Goal: Task Accomplishment & Management: Manage account settings

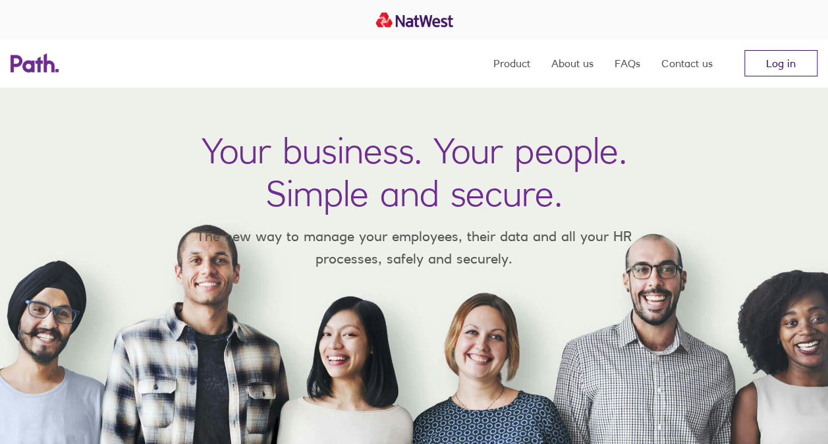
click at [807, 67] on link "Log in" at bounding box center [781, 63] width 73 height 26
click at [763, 71] on link "Log in" at bounding box center [781, 63] width 73 height 26
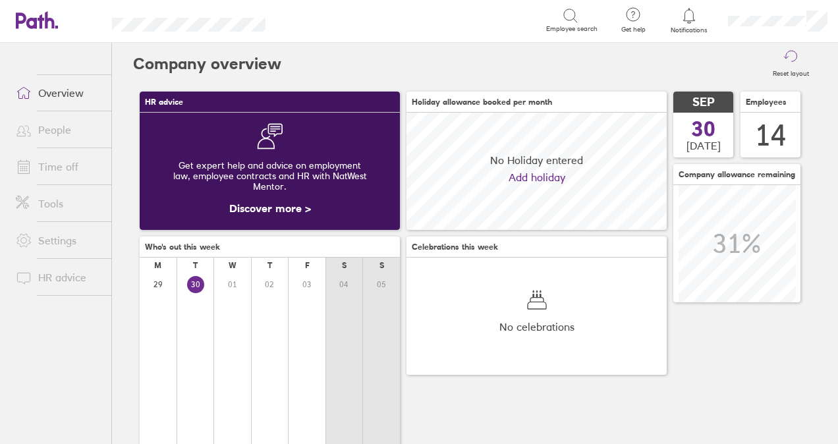
scroll to position [117, 260]
click at [81, 165] on link "Time off" at bounding box center [58, 167] width 106 height 26
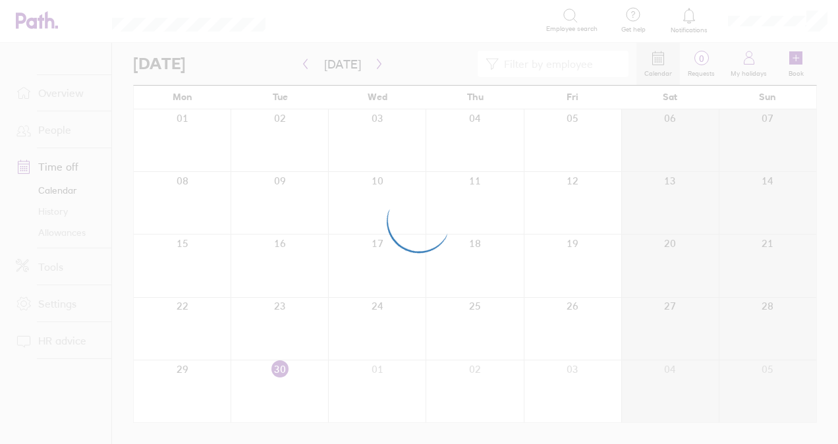
click at [746, 61] on div at bounding box center [419, 222] width 838 height 444
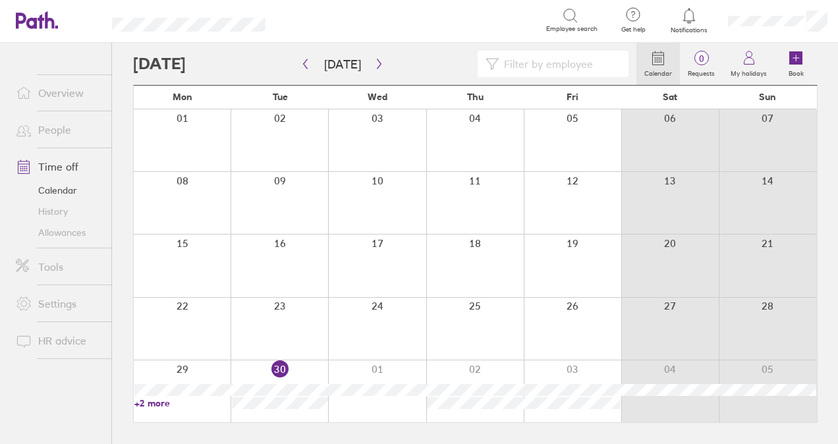
click at [795, 62] on icon at bounding box center [796, 57] width 13 height 13
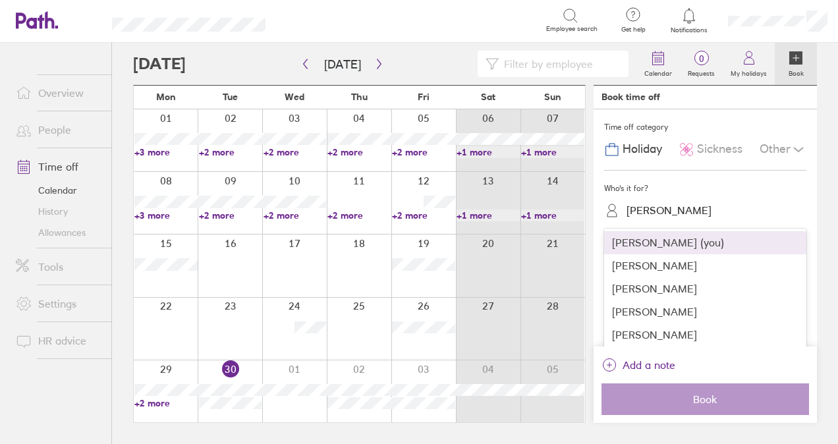
click at [651, 211] on div "Bronagh Walsh" at bounding box center [669, 210] width 85 height 13
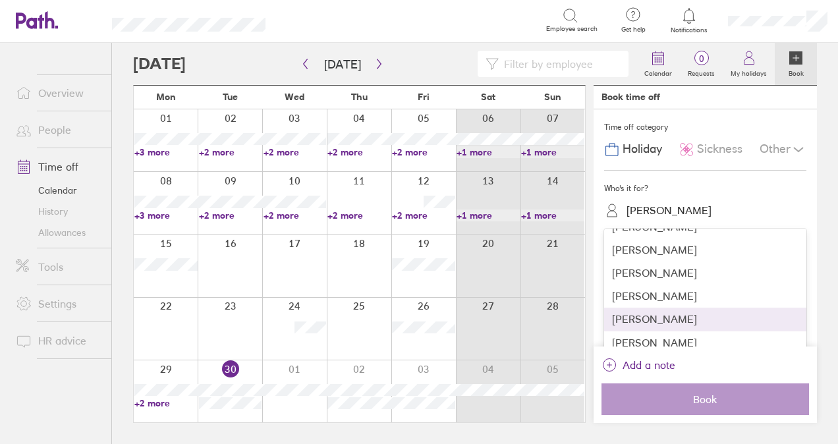
scroll to position [66, 0]
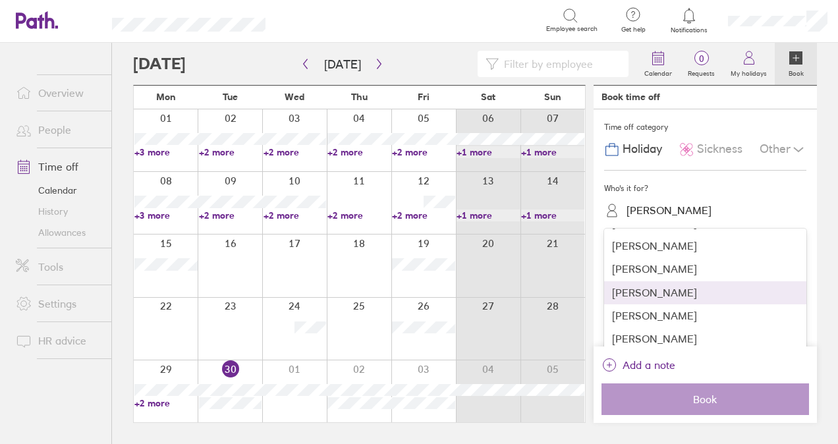
click at [658, 296] on div "Garry McGlinchey" at bounding box center [705, 292] width 202 height 23
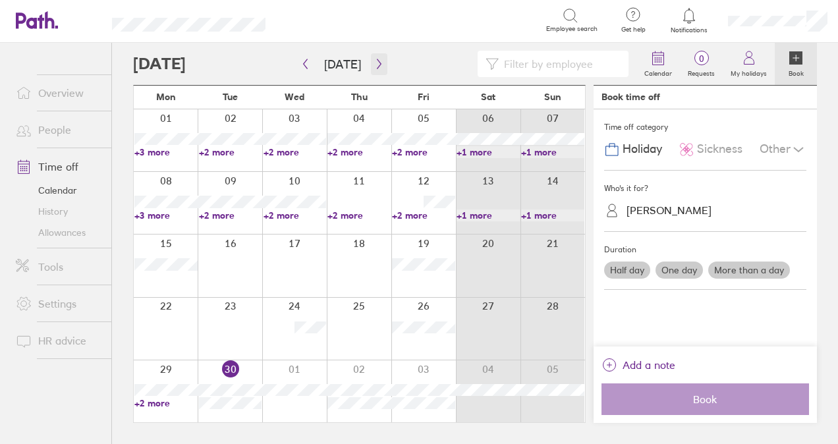
click at [374, 59] on icon "button" at bounding box center [379, 64] width 10 height 11
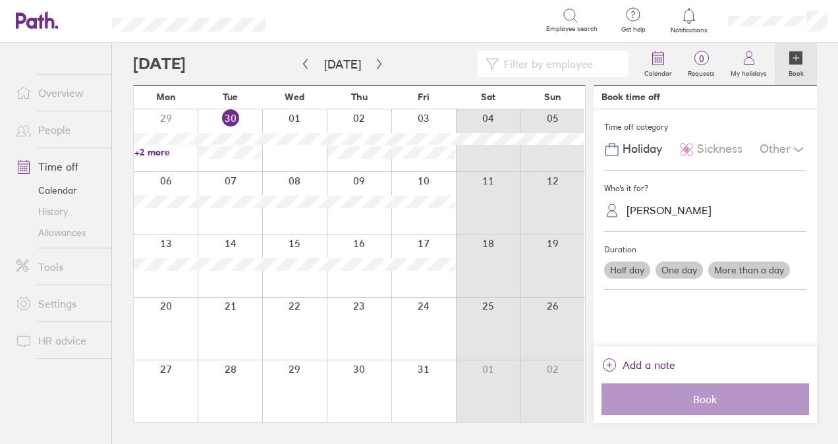
click at [359, 370] on div at bounding box center [359, 392] width 65 height 62
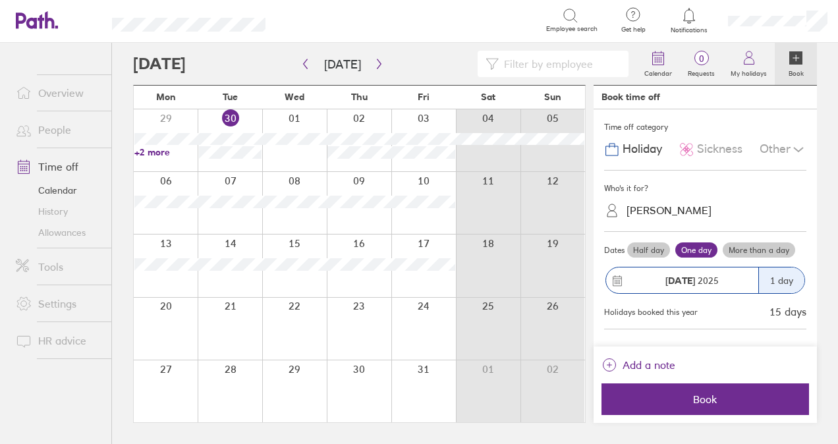
click at [747, 271] on div "30 Oct 2025" at bounding box center [682, 281] width 152 height 26
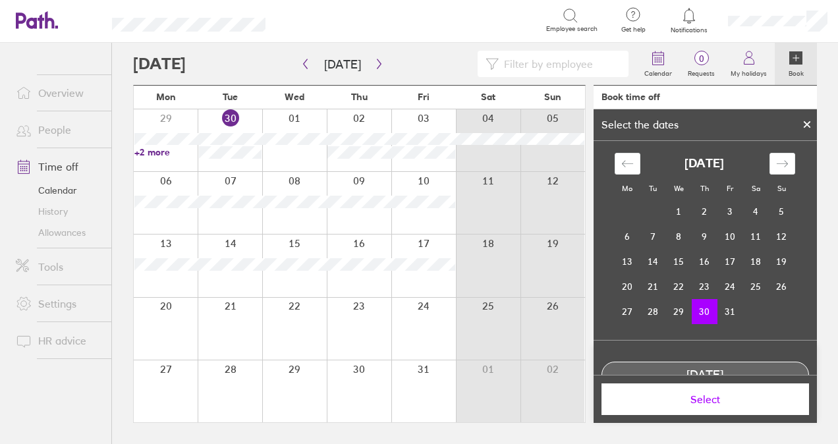
click at [697, 311] on td "30" at bounding box center [705, 311] width 26 height 25
click at [731, 312] on td "31" at bounding box center [731, 311] width 26 height 25
click at [705, 315] on td "30" at bounding box center [705, 311] width 26 height 25
click at [721, 316] on td "31" at bounding box center [731, 311] width 26 height 25
click at [708, 311] on td "30" at bounding box center [705, 311] width 26 height 25
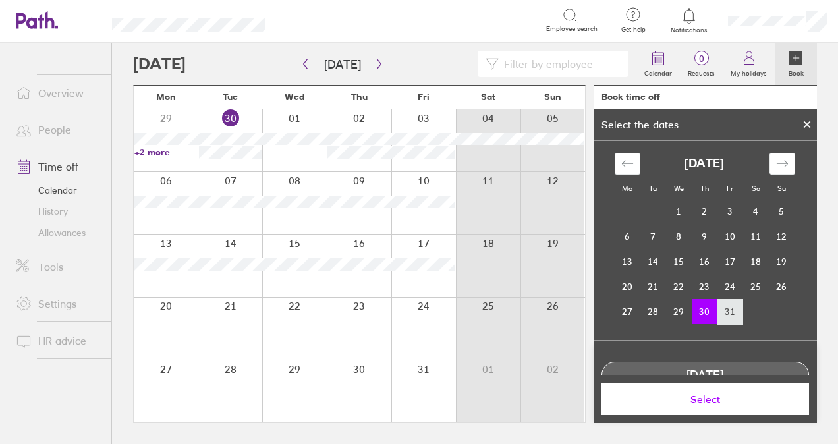
click at [721, 312] on td "31" at bounding box center [731, 311] width 26 height 25
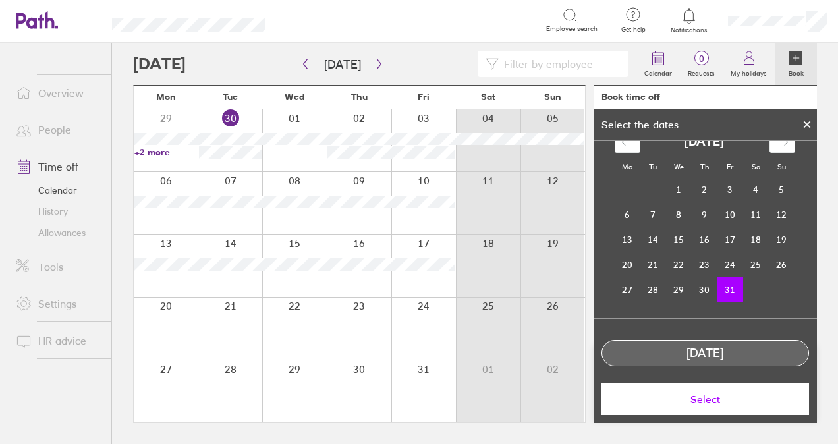
scroll to position [33, 0]
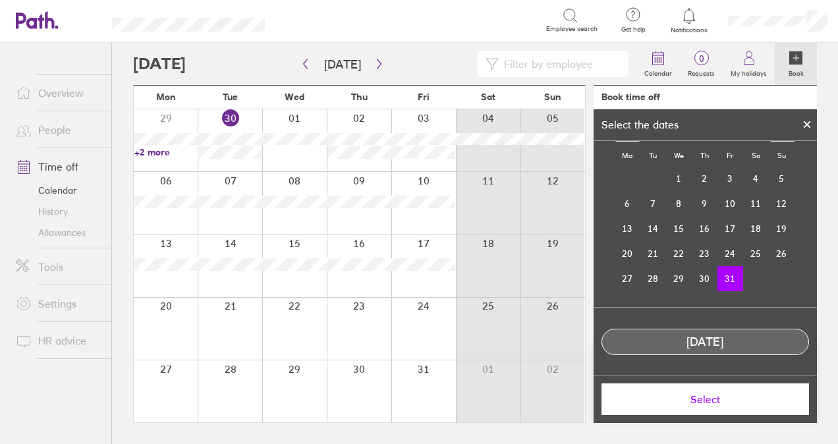
click at [810, 124] on icon at bounding box center [807, 125] width 9 height 8
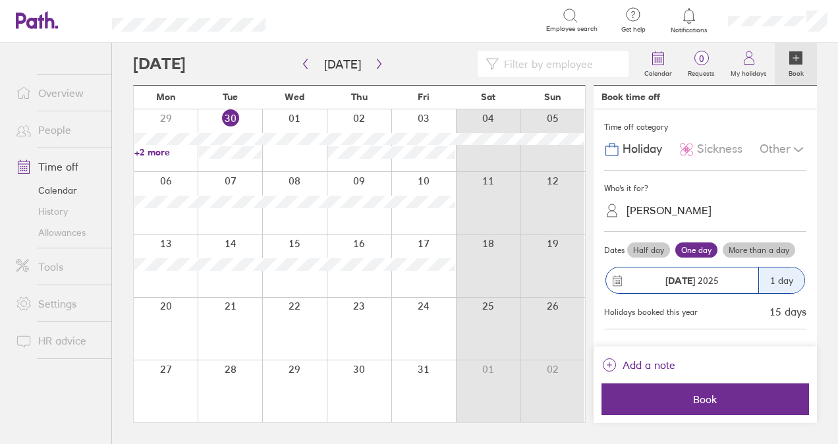
click at [733, 247] on label "More than a day" at bounding box center [759, 251] width 72 height 16
click at [0, 0] on input "More than a day" at bounding box center [0, 0] width 0 height 0
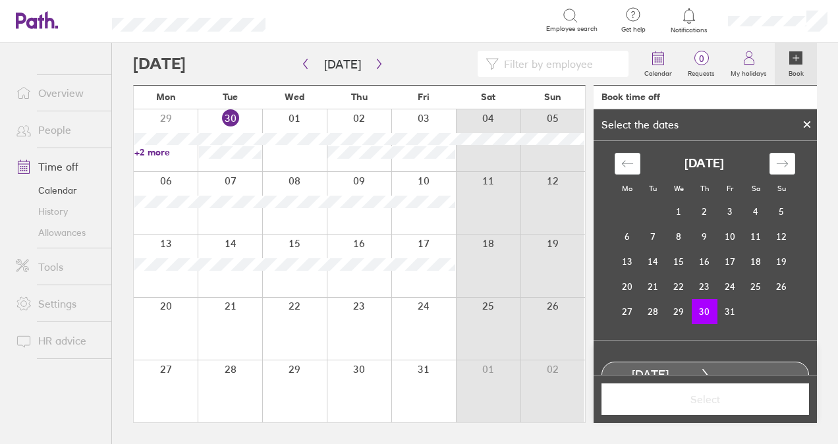
click at [696, 310] on td "30" at bounding box center [705, 311] width 26 height 25
click at [786, 162] on div "Move forward to switch to the next month." at bounding box center [783, 164] width 26 height 22
click at [629, 239] on td "3" at bounding box center [628, 236] width 26 height 25
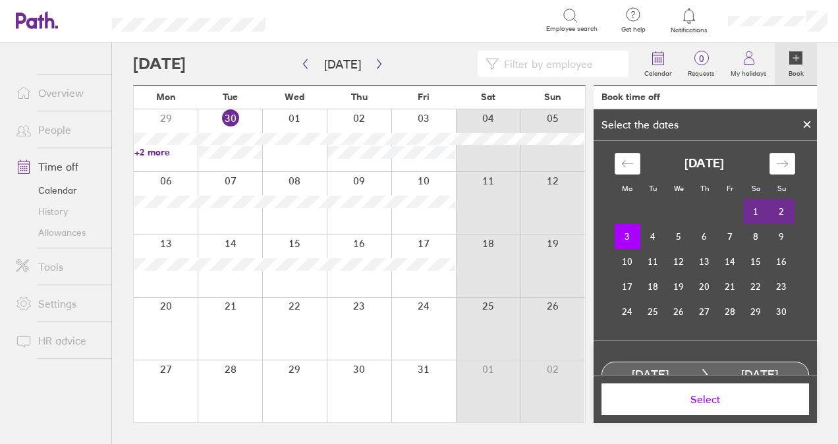
click at [678, 402] on span "Select" at bounding box center [705, 399] width 189 height 12
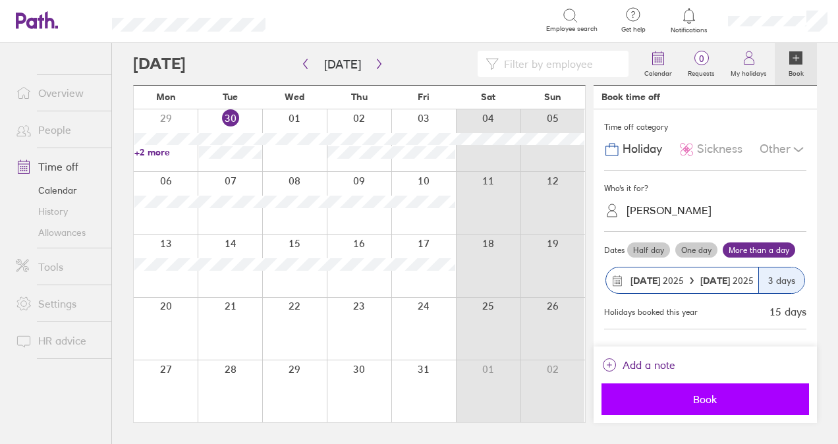
click at [680, 399] on span "Book" at bounding box center [705, 399] width 189 height 12
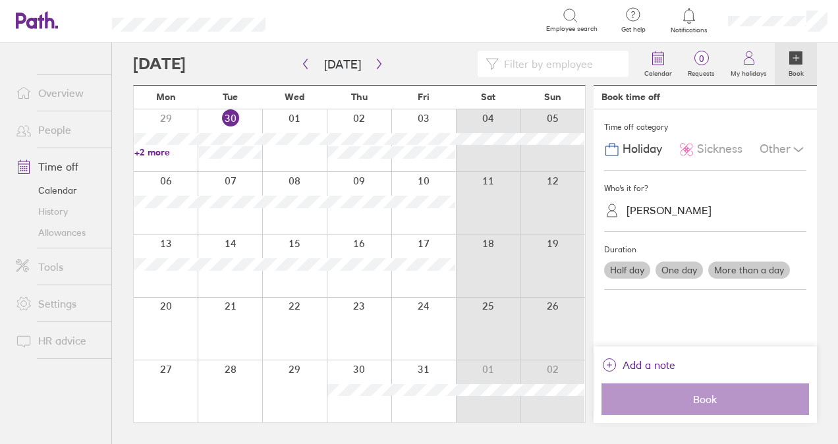
click at [63, 161] on link "Time off" at bounding box center [58, 167] width 106 height 26
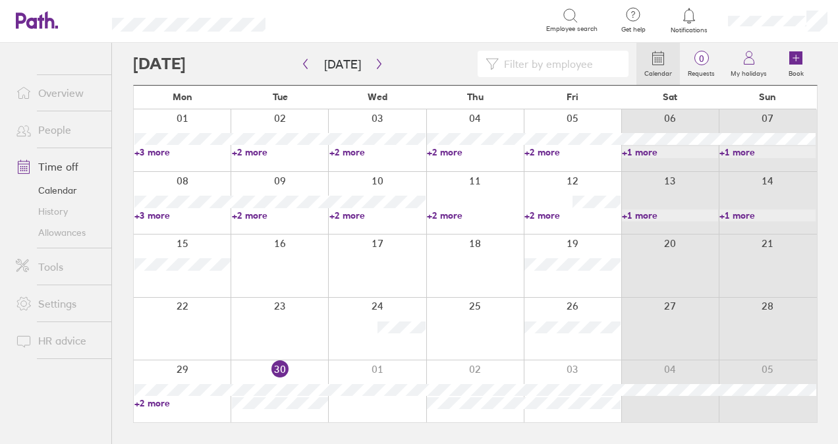
click at [57, 231] on link "Allowances" at bounding box center [58, 232] width 106 height 21
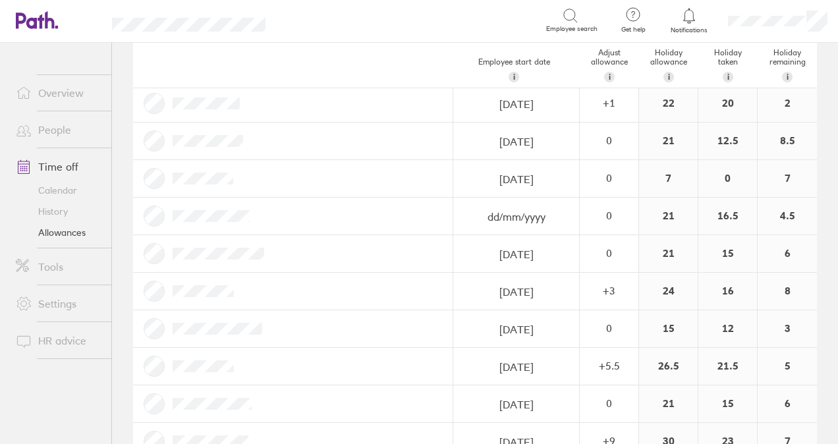
scroll to position [132, 0]
